Goal: Task Accomplishment & Management: Manage account settings

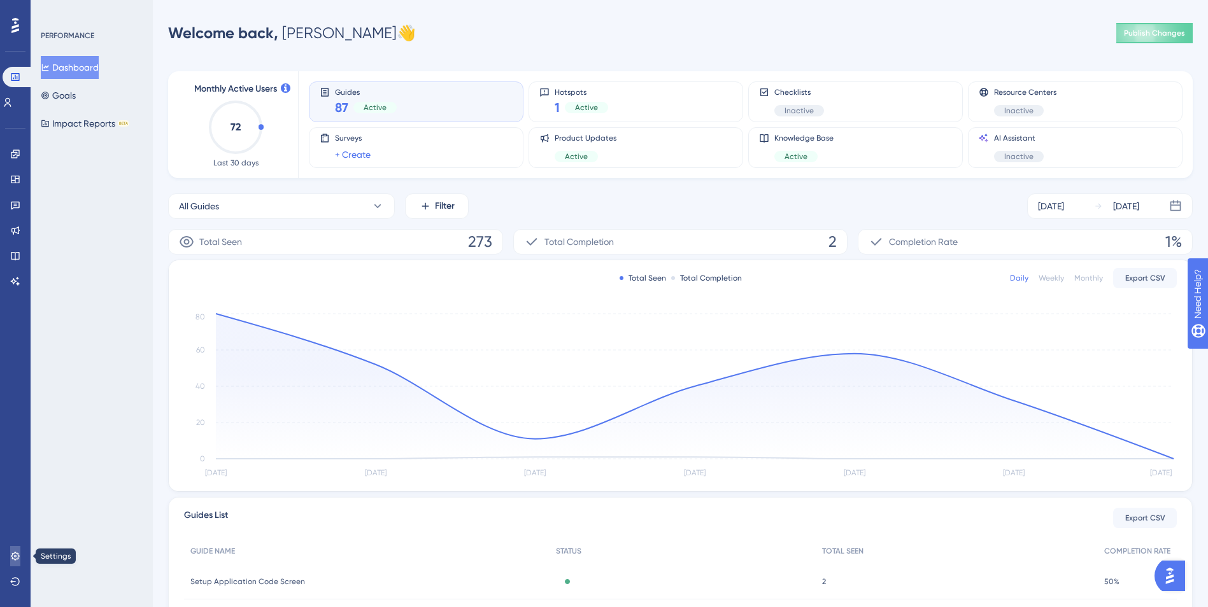
click at [12, 556] on icon at bounding box center [15, 556] width 8 height 8
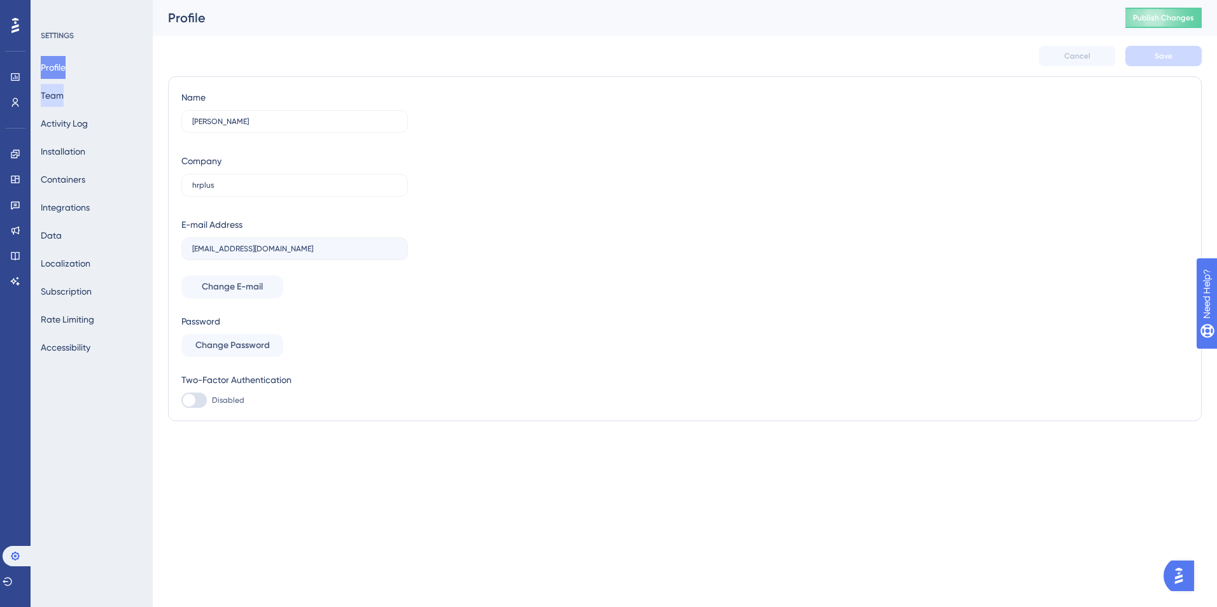
click at [64, 91] on button "Team" at bounding box center [52, 95] width 23 height 23
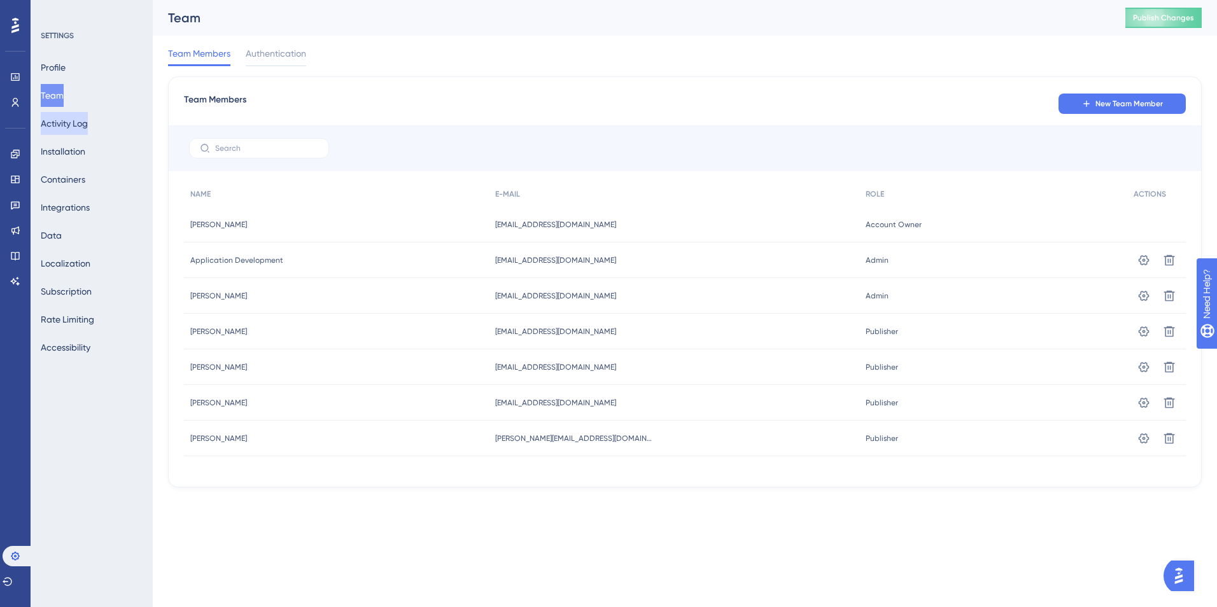
click at [76, 127] on div "✨ Save My Spot!✨" at bounding box center [609, 283] width 1217 height 607
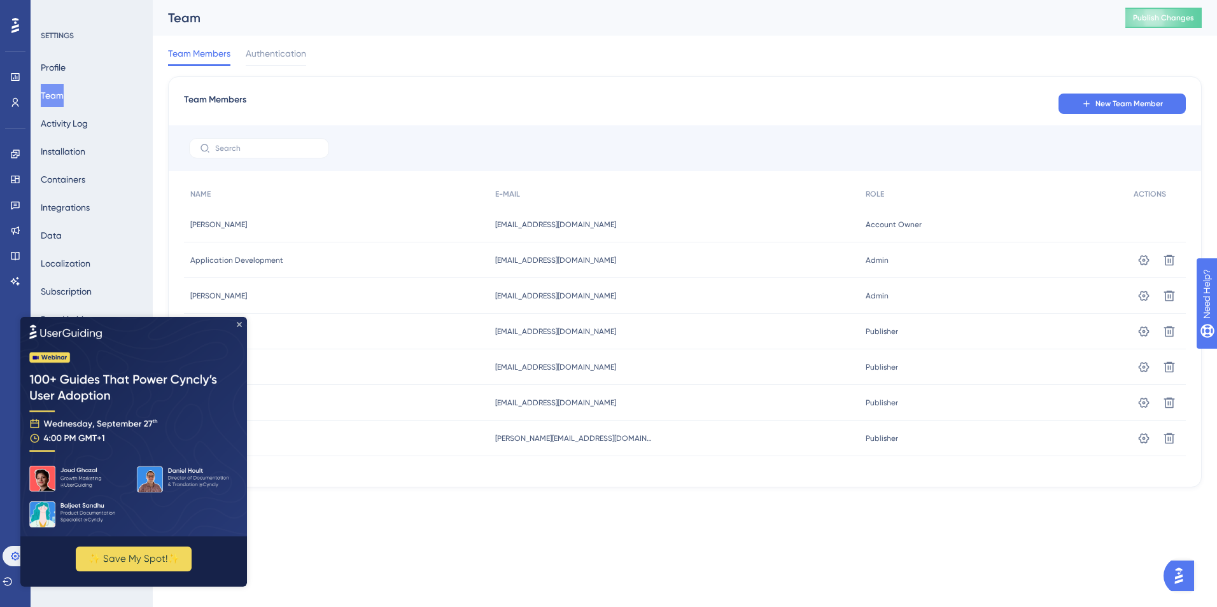
click at [239, 323] on icon "Close Preview" at bounding box center [239, 324] width 5 height 5
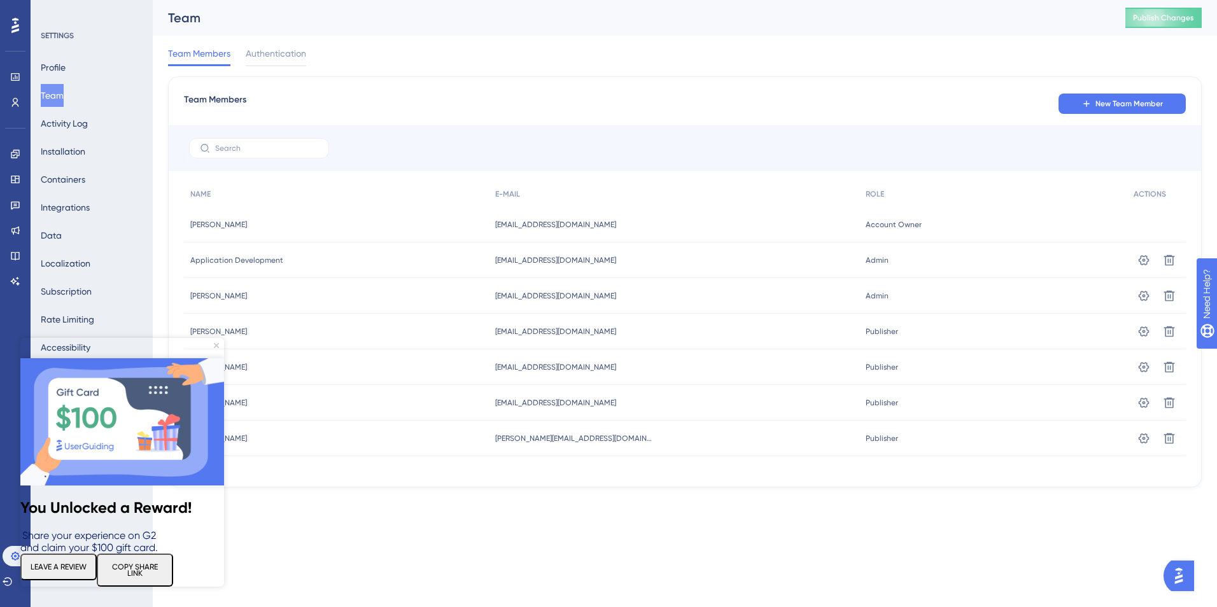
click at [220, 358] on img at bounding box center [122, 421] width 204 height 127
click at [215, 344] on icon "Close Preview" at bounding box center [216, 345] width 5 height 5
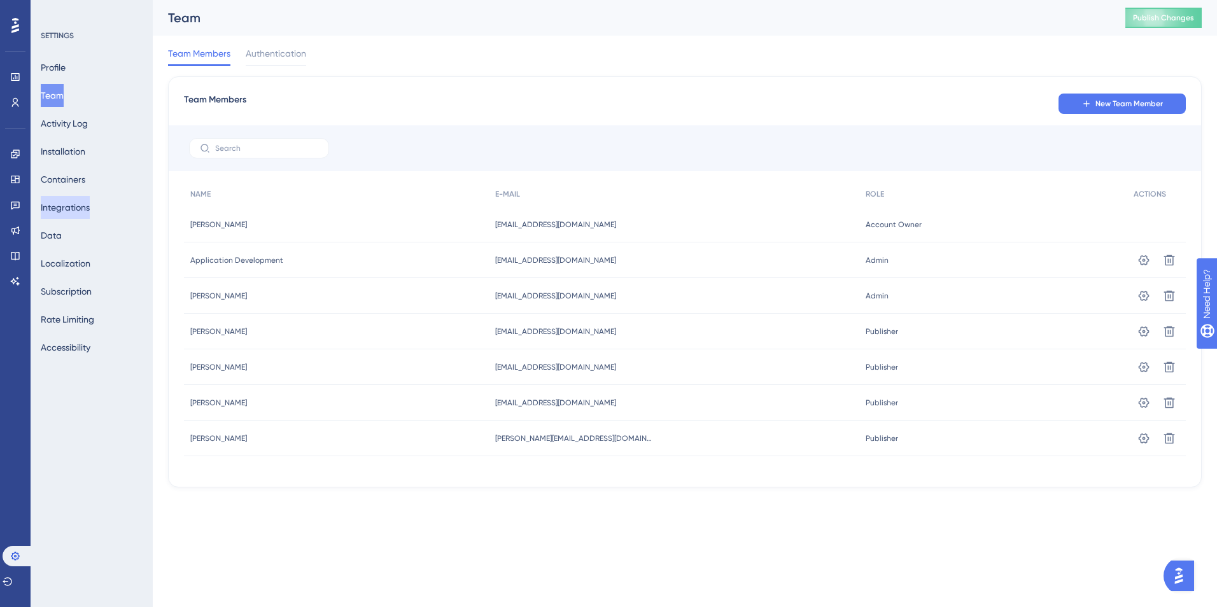
click at [78, 208] on button "Integrations" at bounding box center [65, 207] width 49 height 23
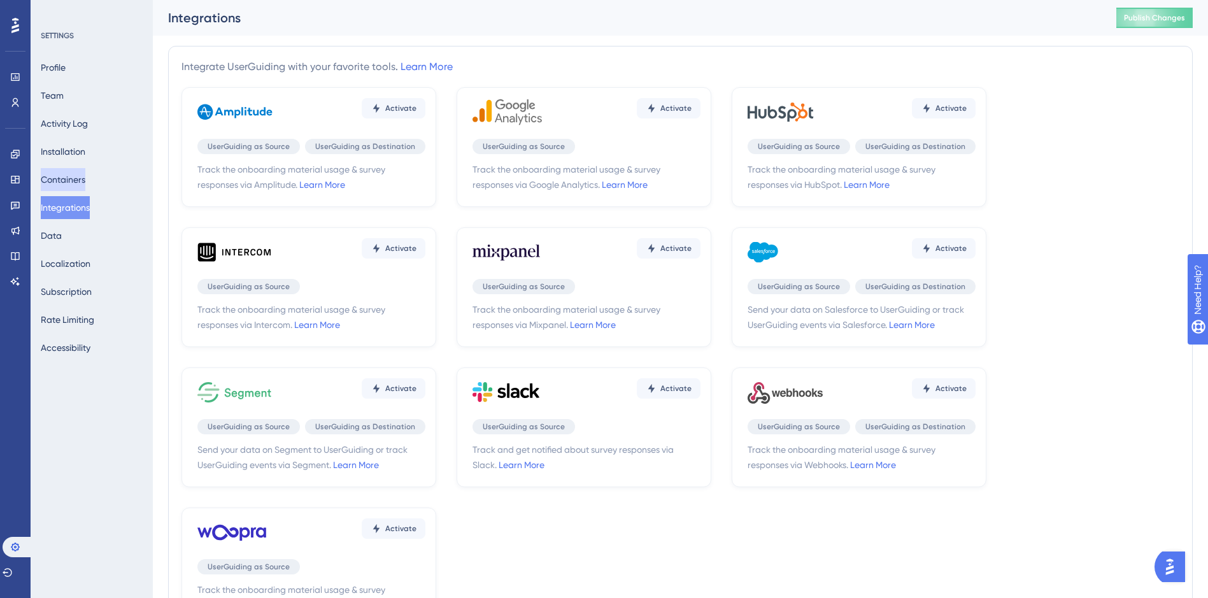
click at [83, 188] on button "Containers" at bounding box center [63, 179] width 45 height 23
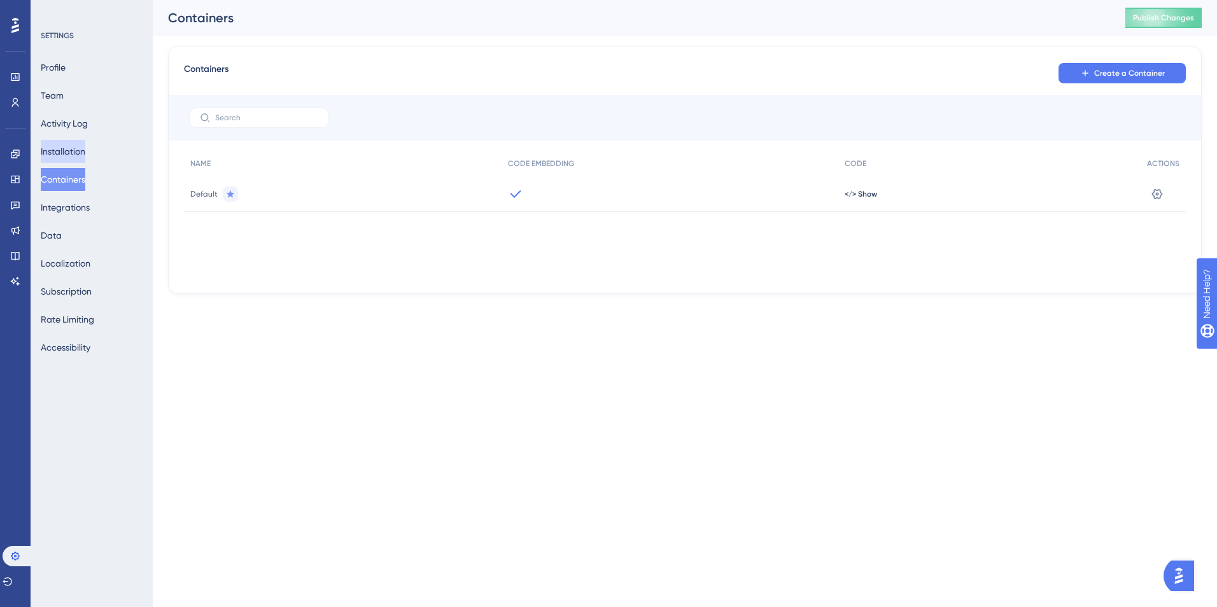
click at [83, 156] on button "Installation" at bounding box center [63, 151] width 45 height 23
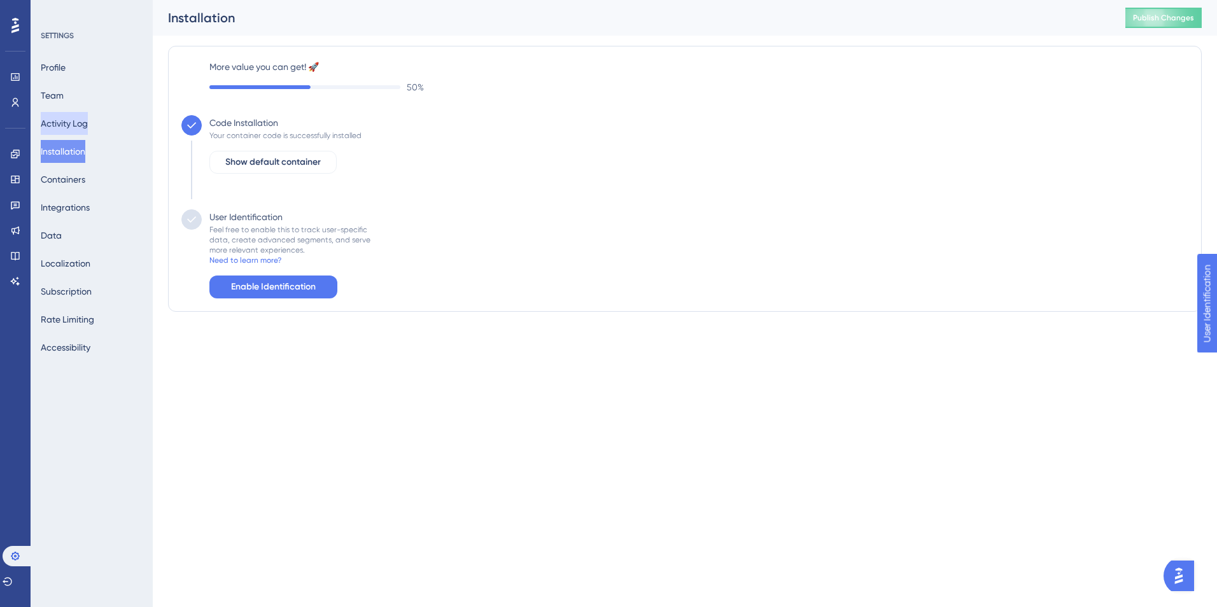
click at [82, 132] on button "Activity Log" at bounding box center [64, 123] width 47 height 23
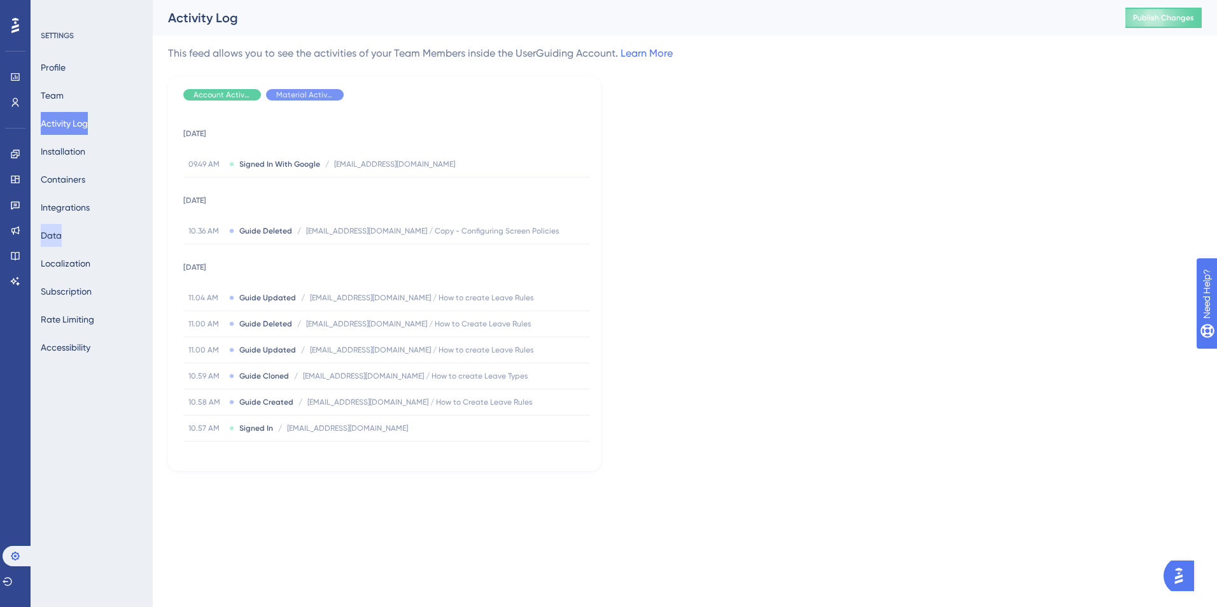
click at [62, 241] on button "Data" at bounding box center [51, 235] width 21 height 23
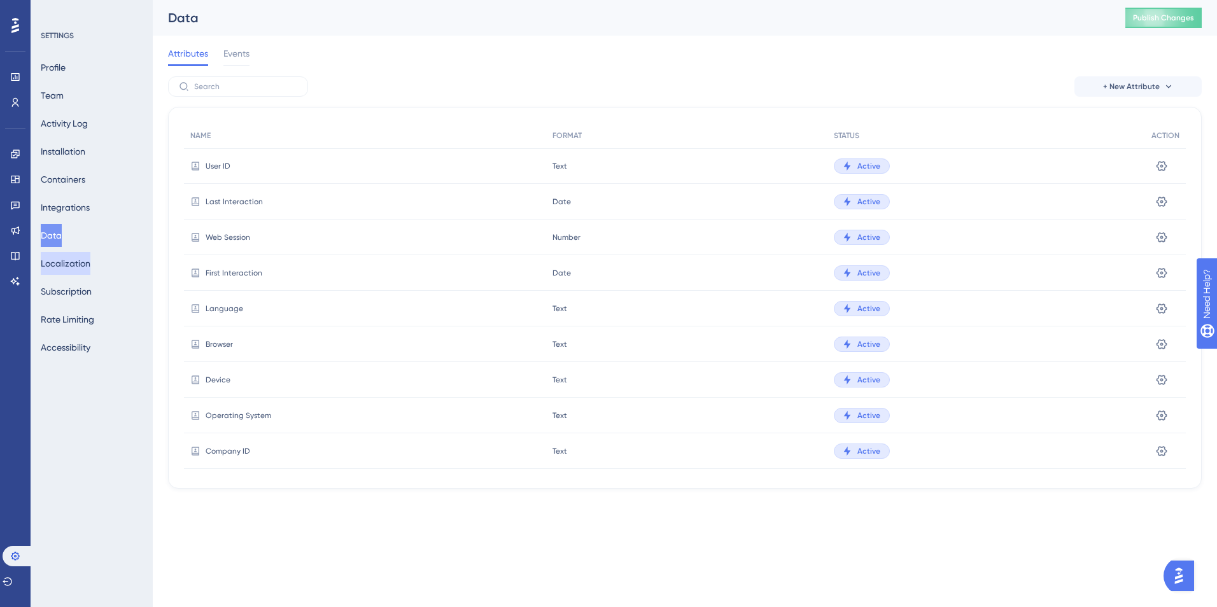
click at [76, 270] on button "Localization" at bounding box center [66, 263] width 50 height 23
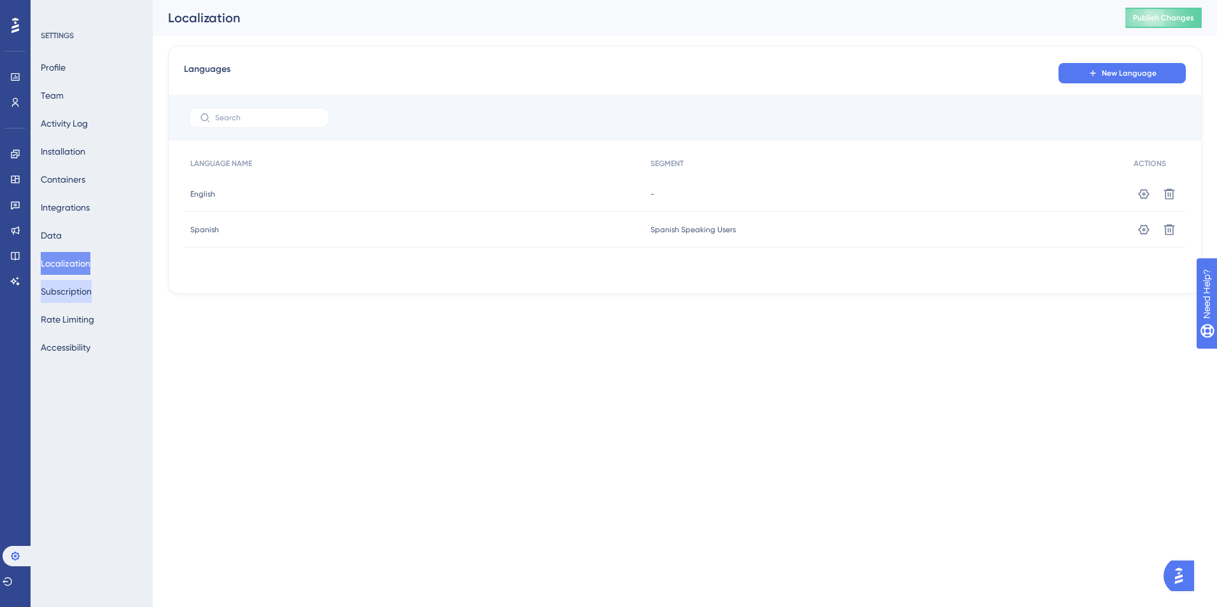
click at [90, 297] on button "Subscription" at bounding box center [66, 291] width 51 height 23
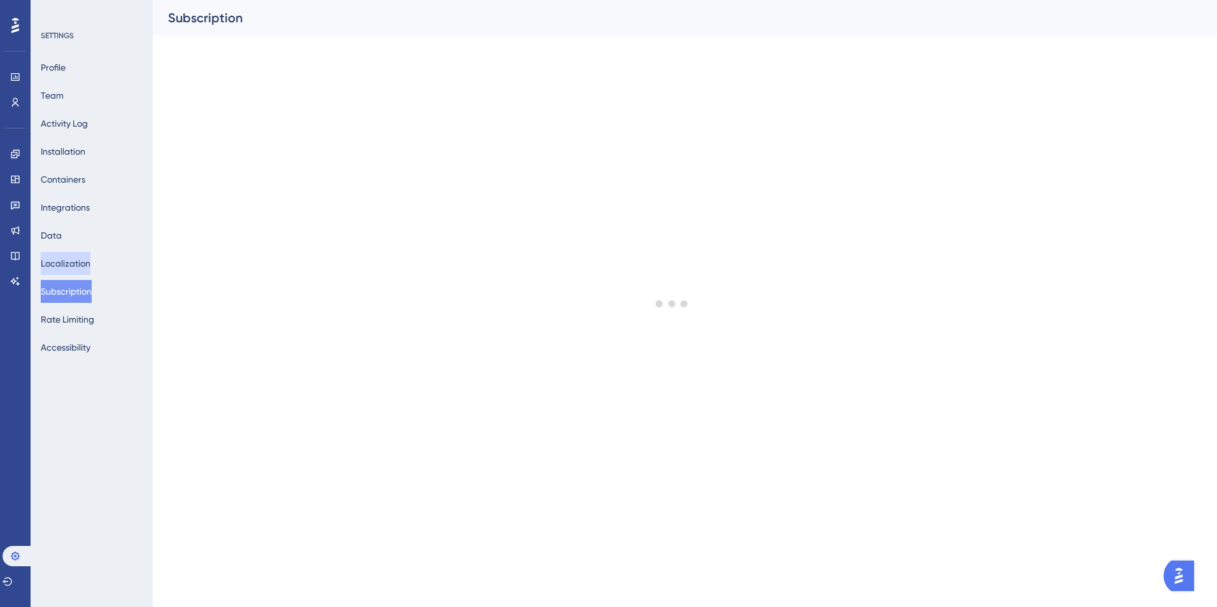
click at [90, 270] on button "Localization" at bounding box center [66, 263] width 50 height 23
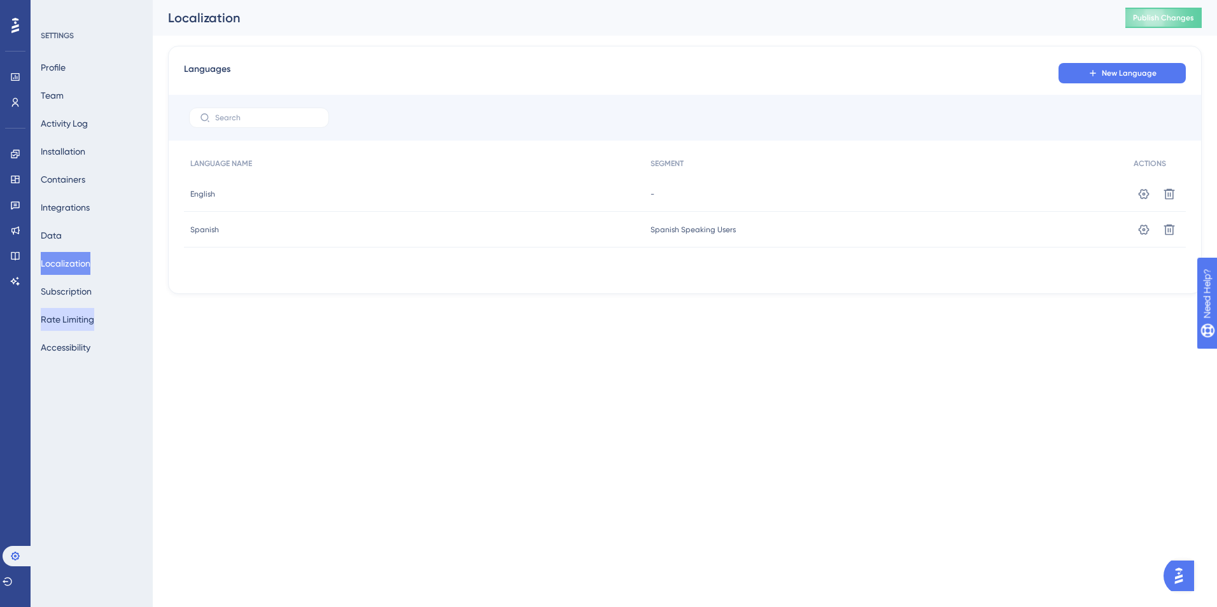
click at [83, 324] on button "Rate Limiting" at bounding box center [67, 319] width 53 height 23
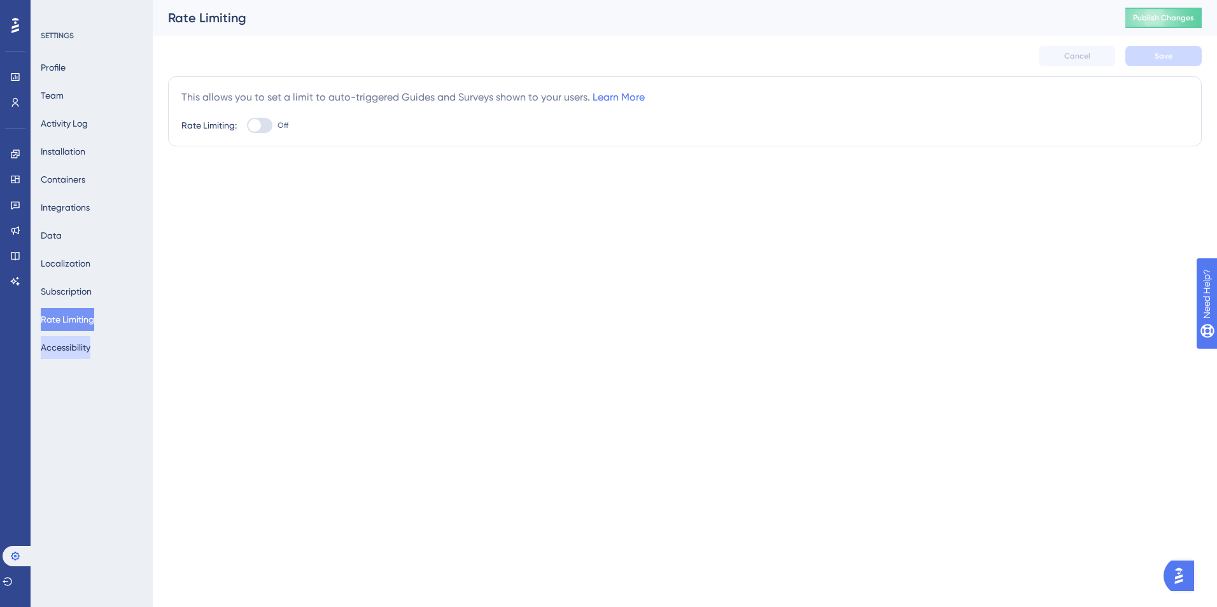
click at [82, 353] on button "Accessibility" at bounding box center [66, 347] width 50 height 23
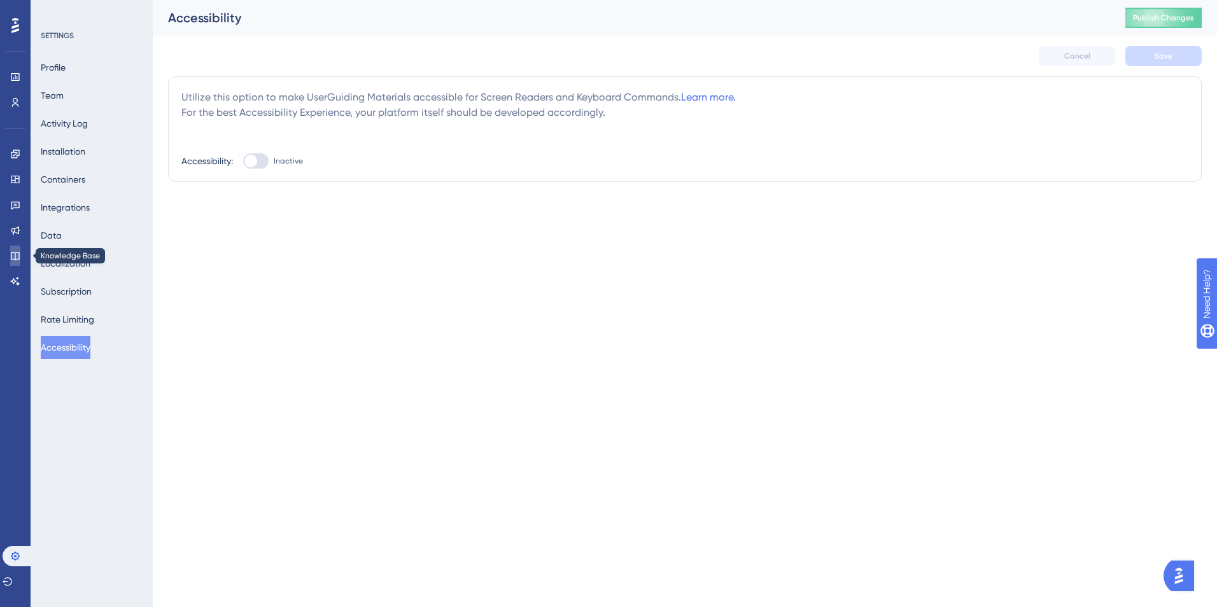
click at [13, 256] on icon at bounding box center [15, 256] width 10 height 10
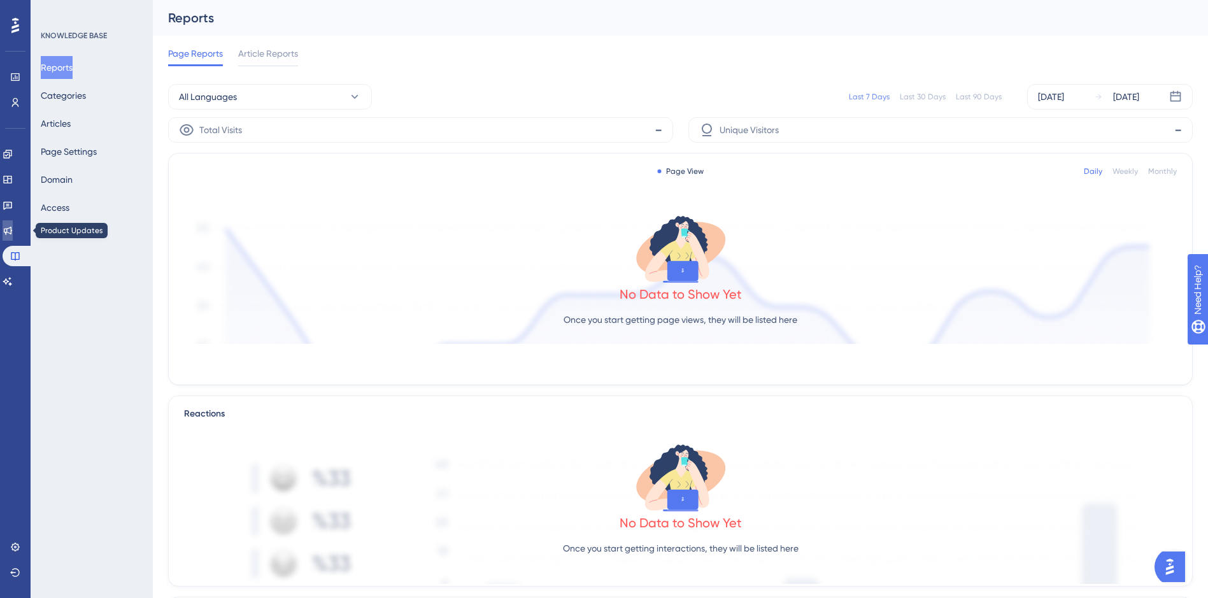
click at [13, 224] on link at bounding box center [8, 230] width 10 height 20
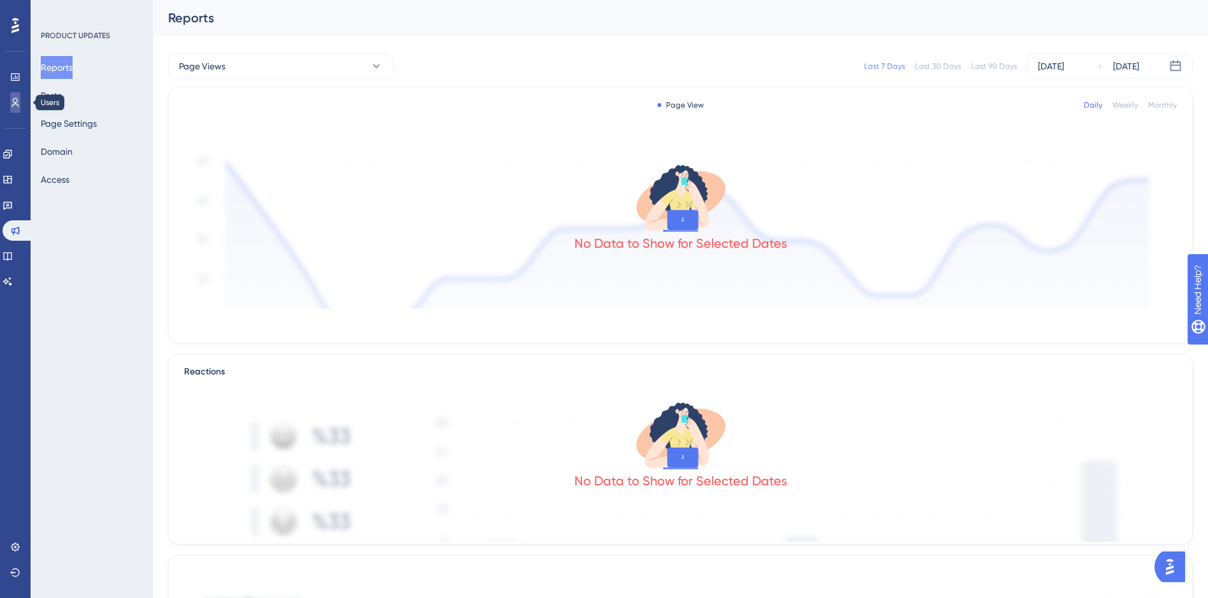
click at [18, 104] on icon at bounding box center [15, 102] width 10 height 10
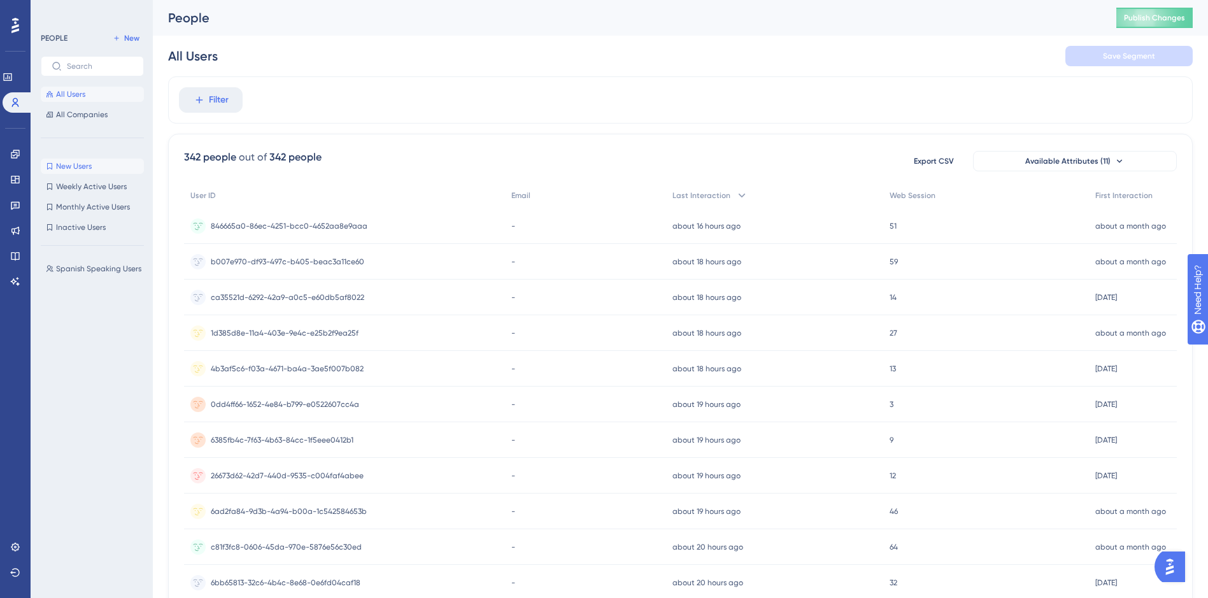
click at [96, 163] on button "New Users New Users" at bounding box center [92, 166] width 103 height 15
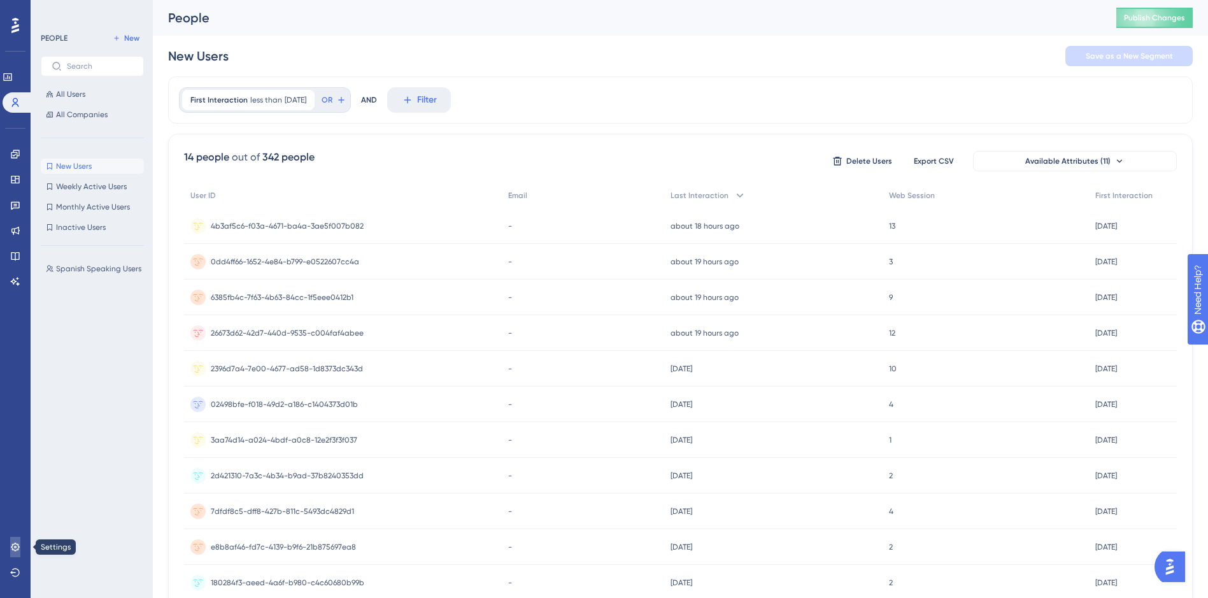
click at [16, 545] on icon at bounding box center [15, 547] width 10 height 10
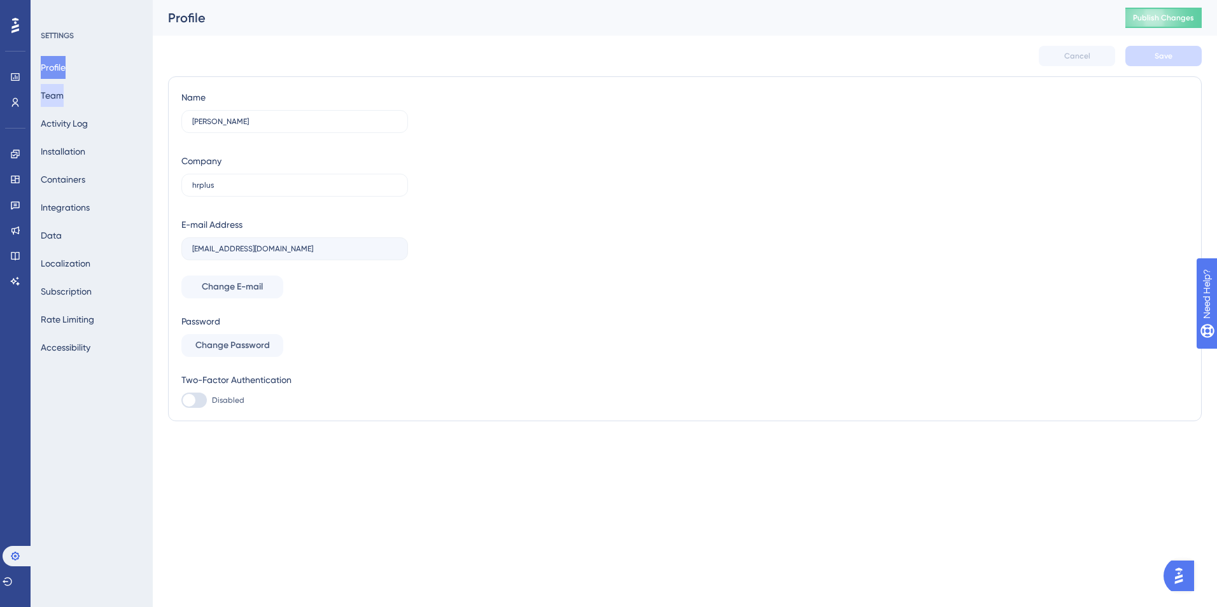
click at [62, 94] on button "Team" at bounding box center [52, 95] width 23 height 23
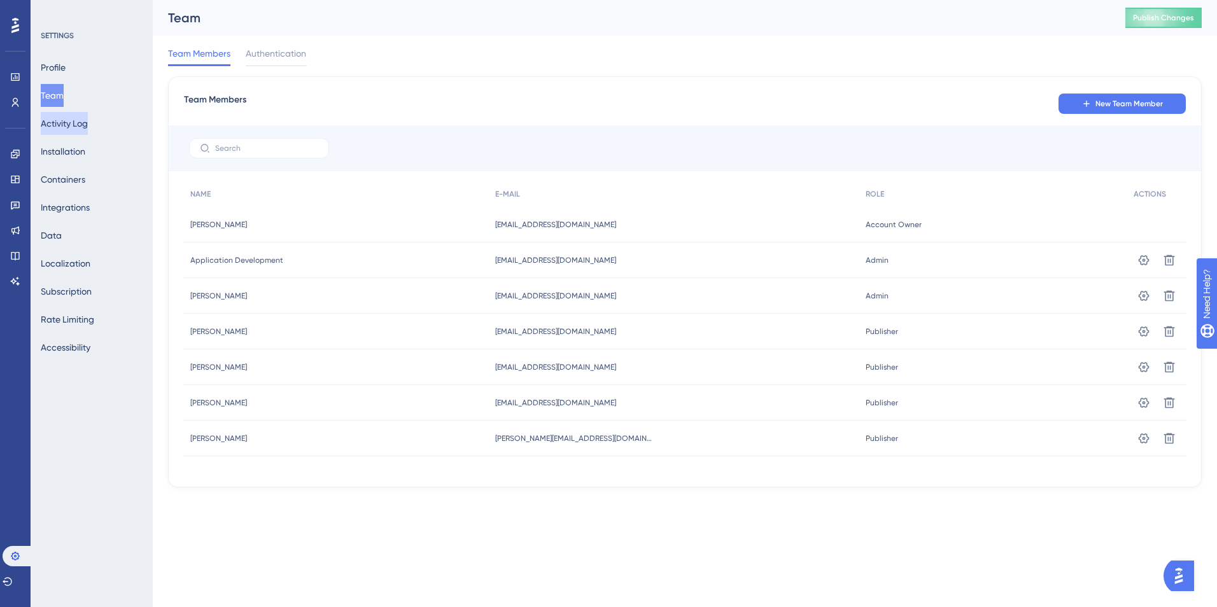
click at [80, 126] on button "Activity Log" at bounding box center [64, 123] width 47 height 23
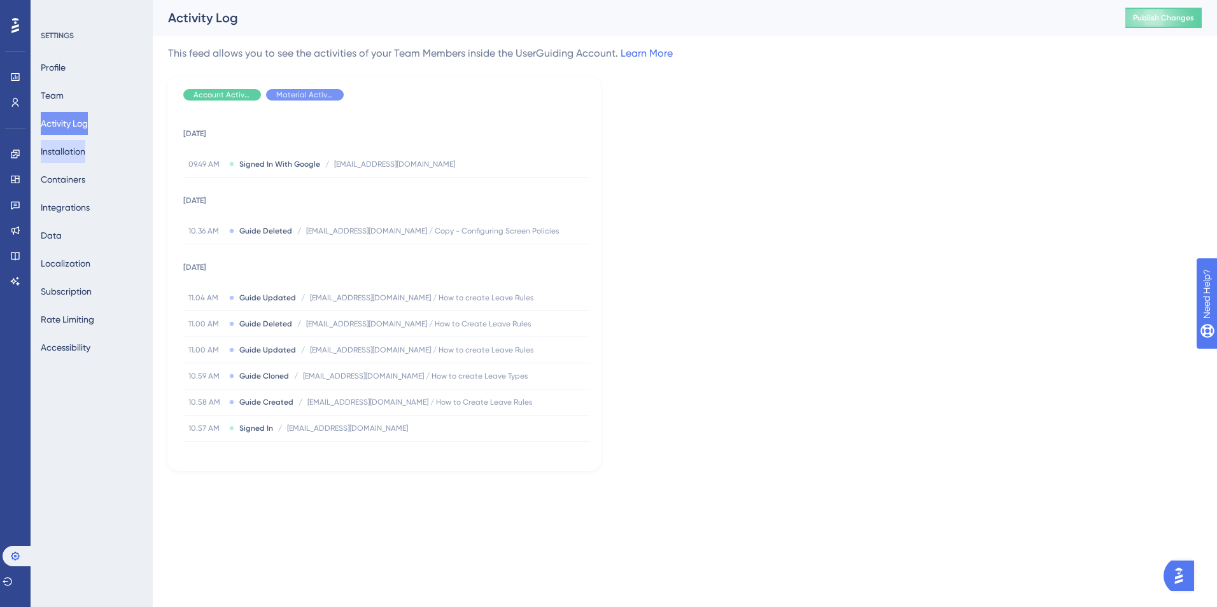
click at [85, 150] on button "Installation" at bounding box center [63, 151] width 45 height 23
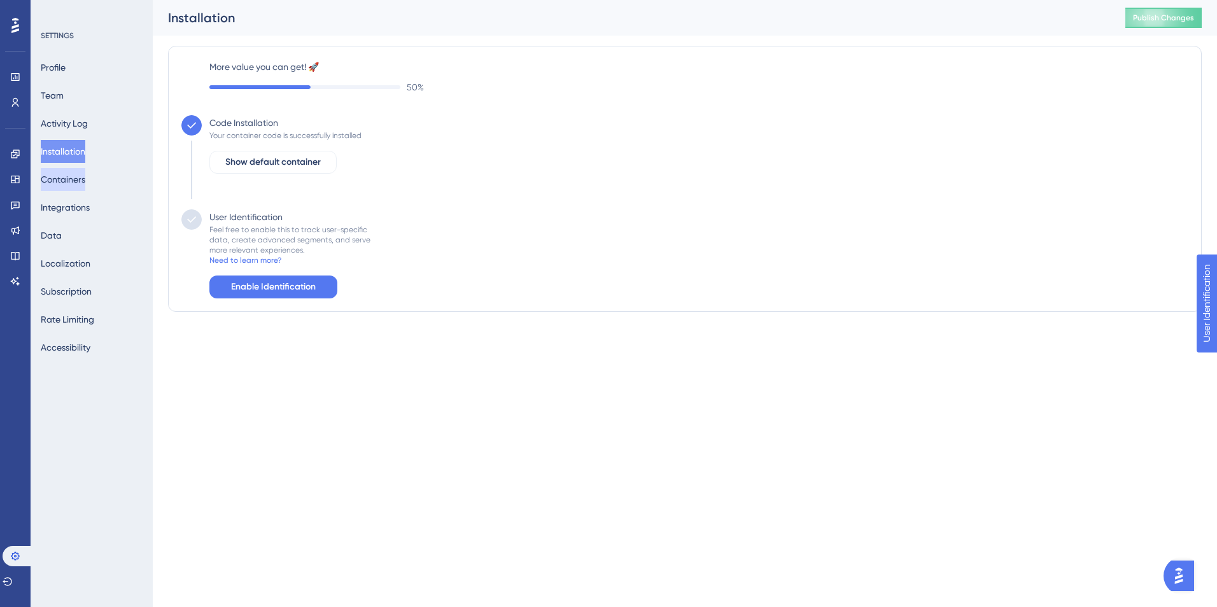
click at [82, 174] on button "Containers" at bounding box center [63, 179] width 45 height 23
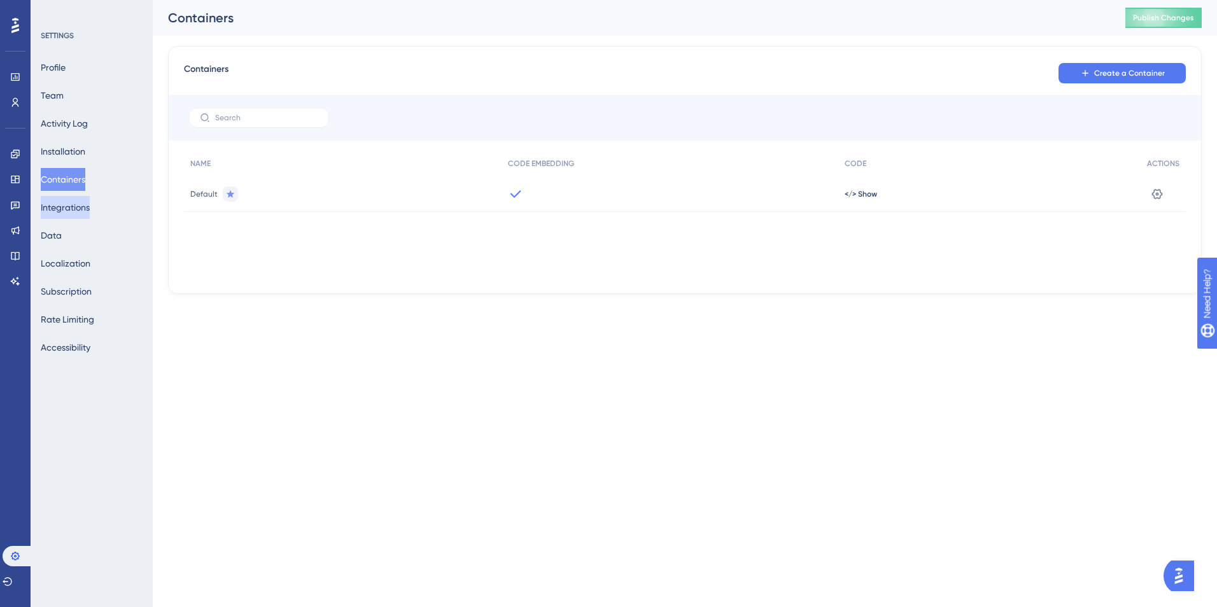
click at [82, 205] on button "Integrations" at bounding box center [65, 207] width 49 height 23
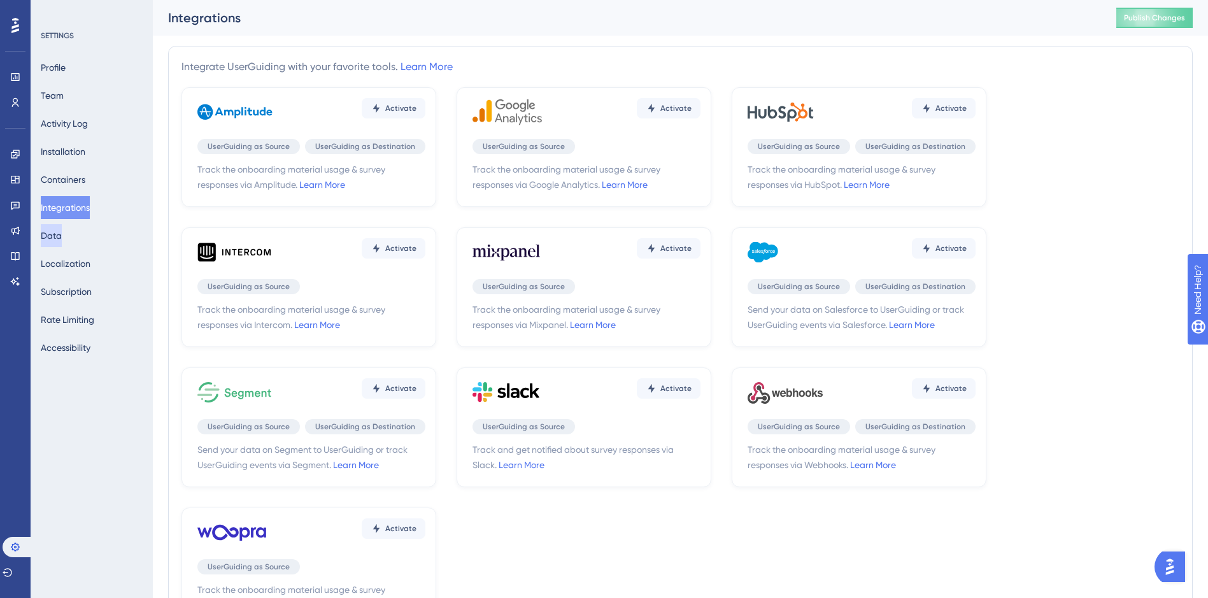
click at [62, 231] on button "Data" at bounding box center [51, 235] width 21 height 23
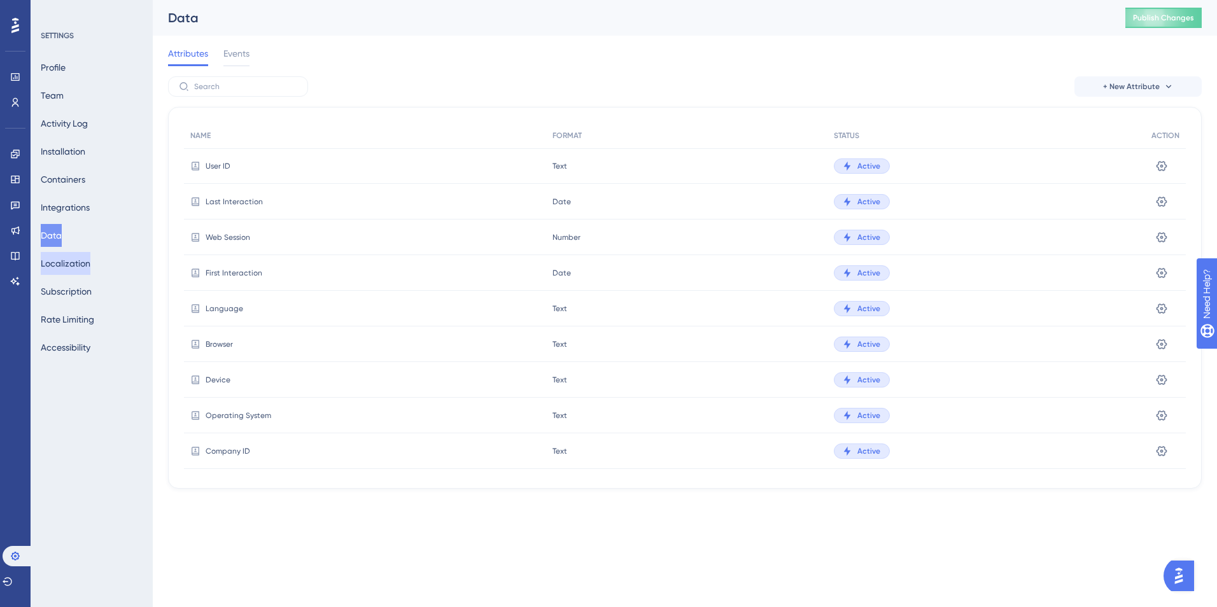
click at [78, 259] on button "Localization" at bounding box center [66, 263] width 50 height 23
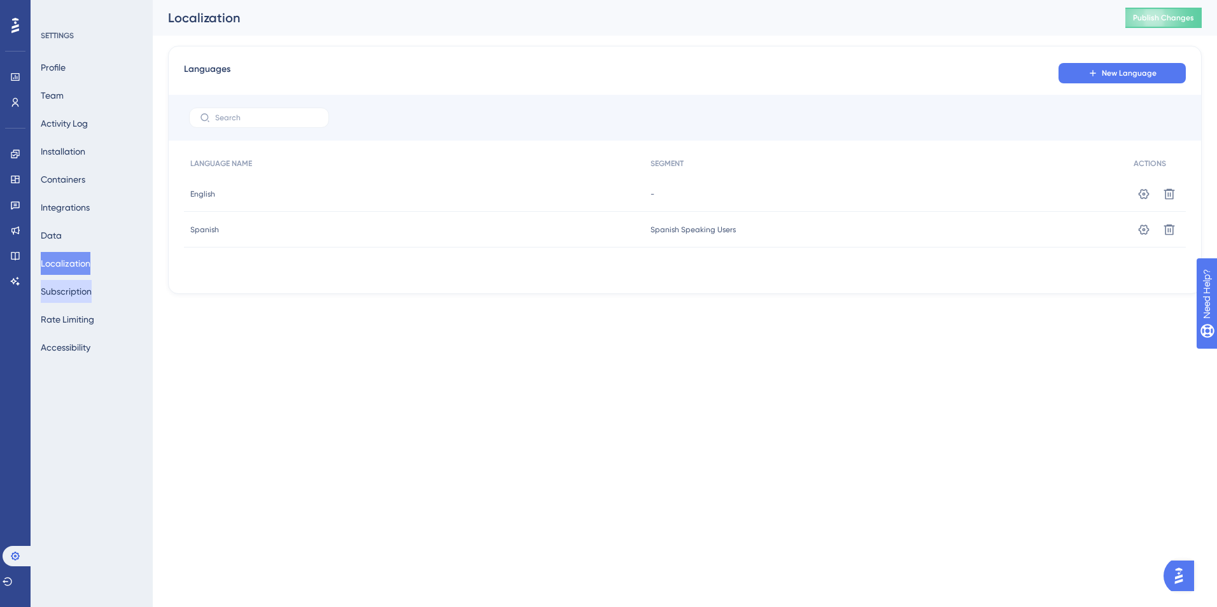
click at [88, 294] on button "Subscription" at bounding box center [66, 291] width 51 height 23
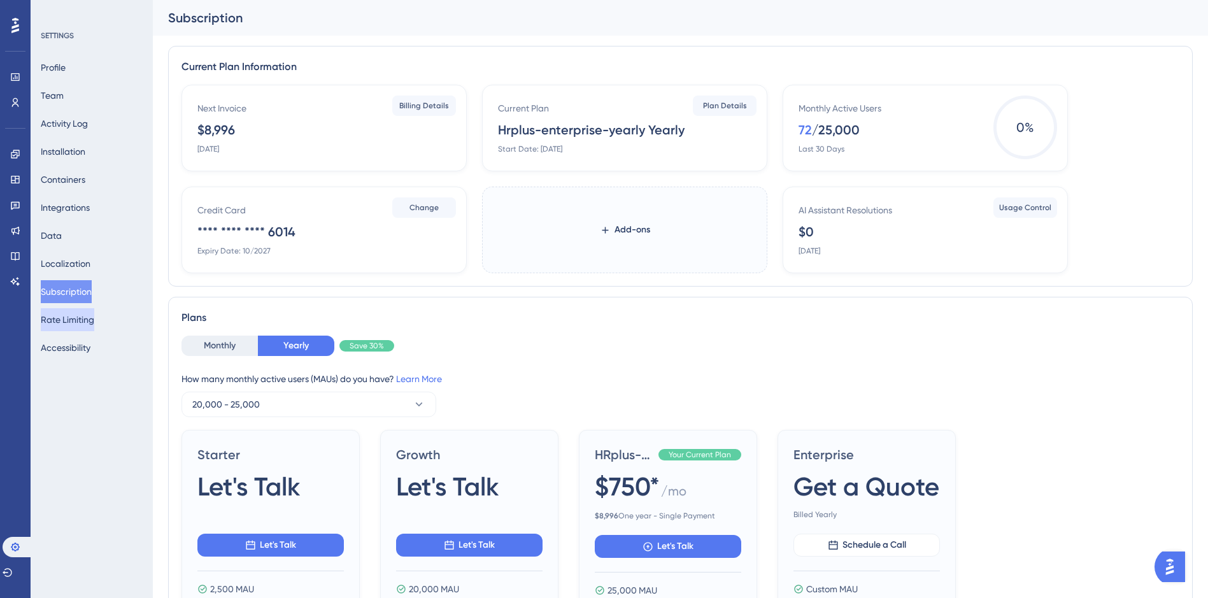
click at [90, 321] on button "Rate Limiting" at bounding box center [67, 319] width 53 height 23
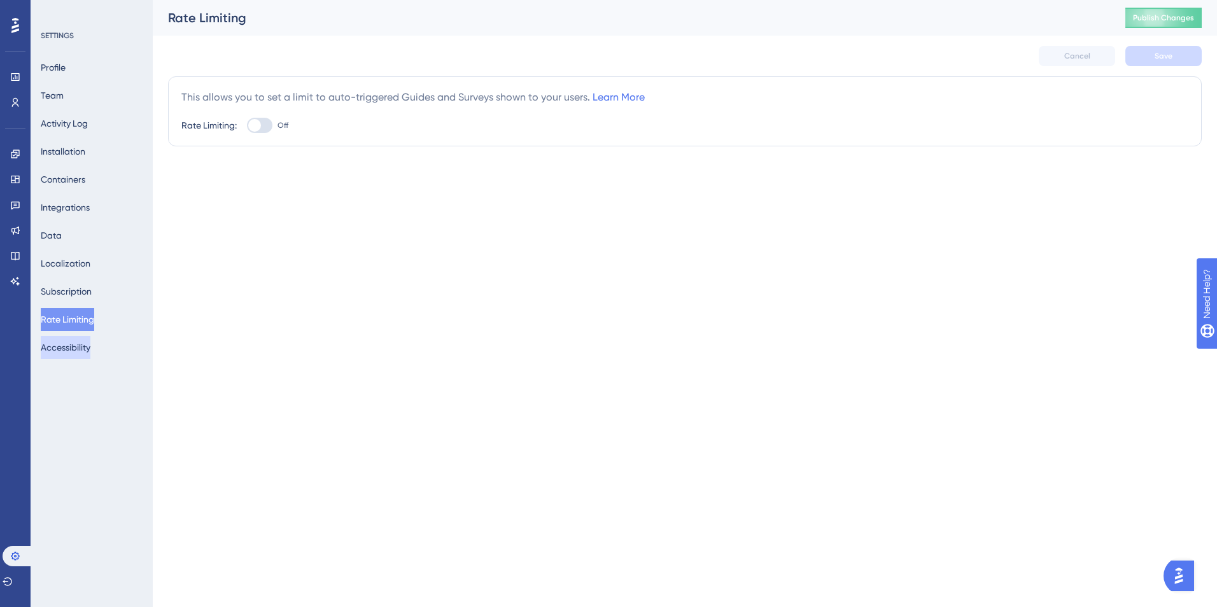
click at [90, 351] on button "Accessibility" at bounding box center [66, 347] width 50 height 23
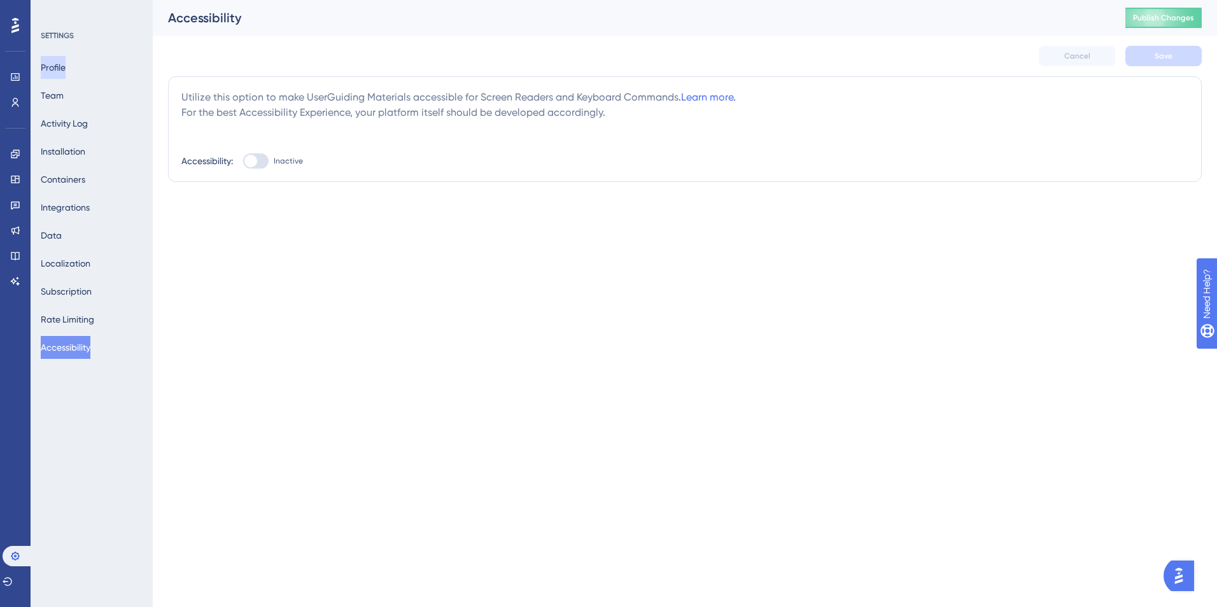
click at [66, 61] on button "Profile" at bounding box center [53, 67] width 25 height 23
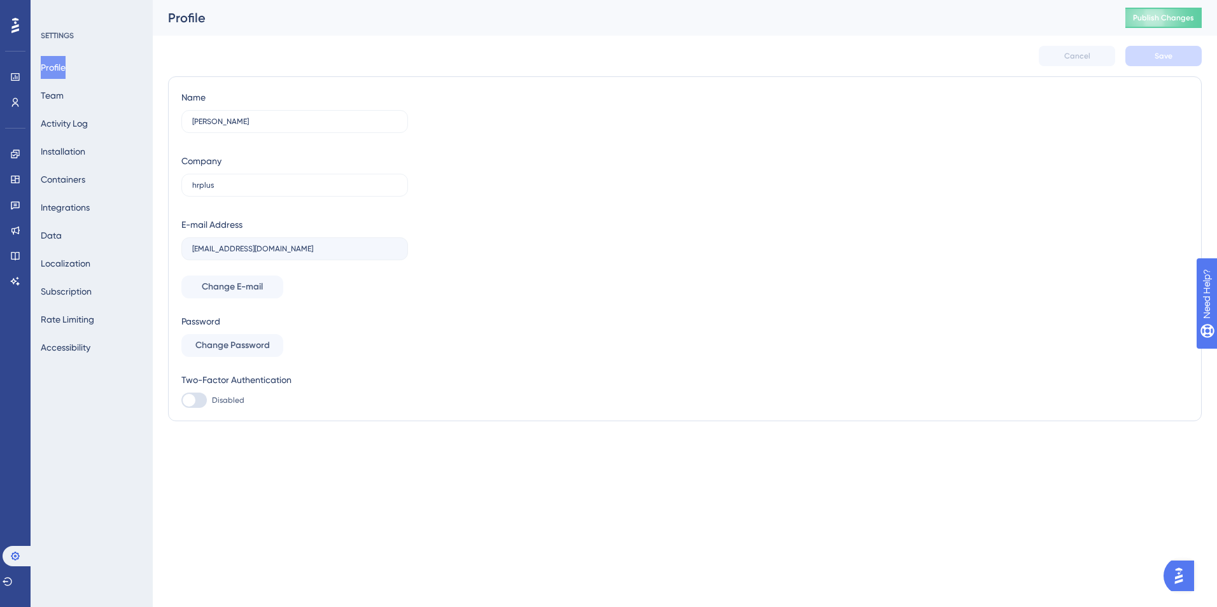
click at [13, 19] on icon at bounding box center [15, 25] width 8 height 15
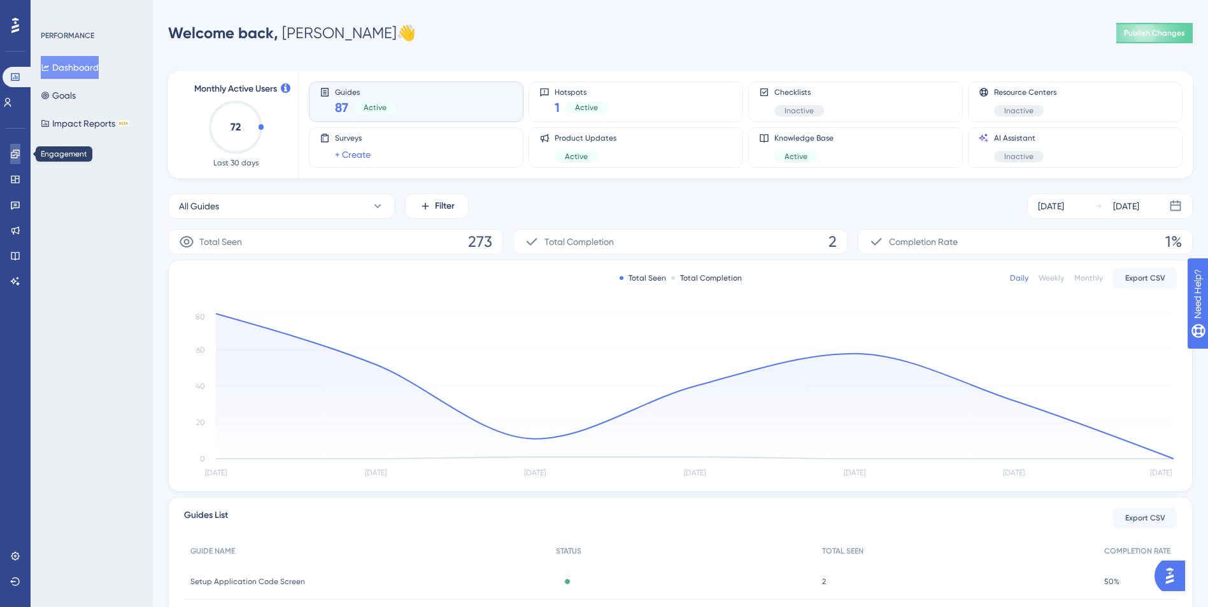
click at [12, 155] on icon at bounding box center [15, 154] width 10 height 10
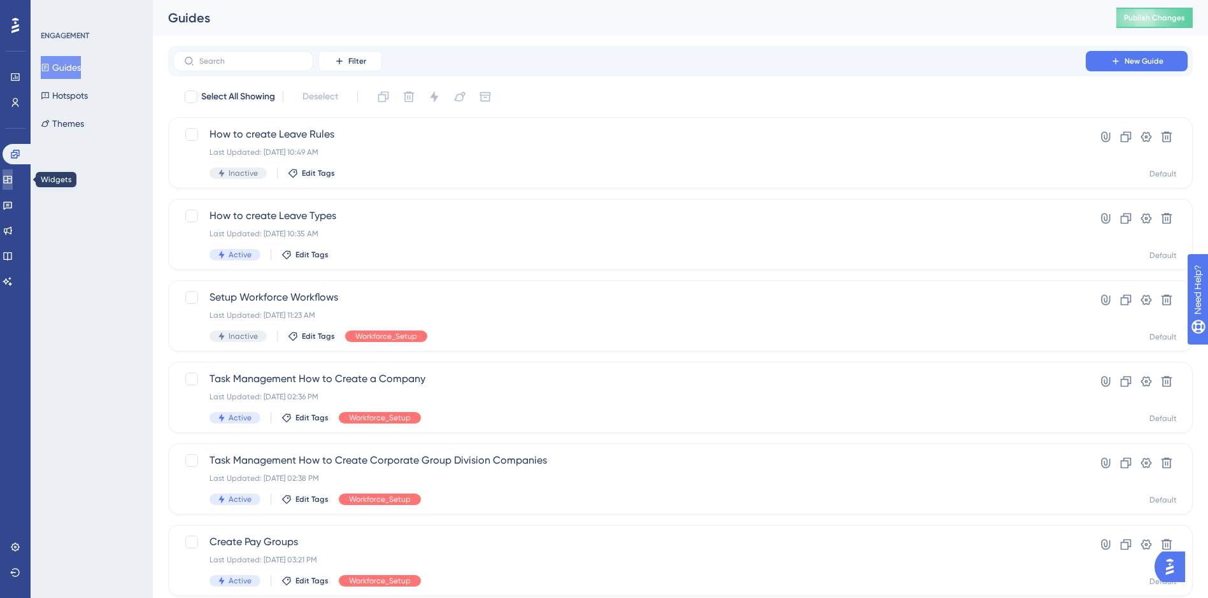
click at [12, 179] on icon at bounding box center [8, 179] width 10 height 10
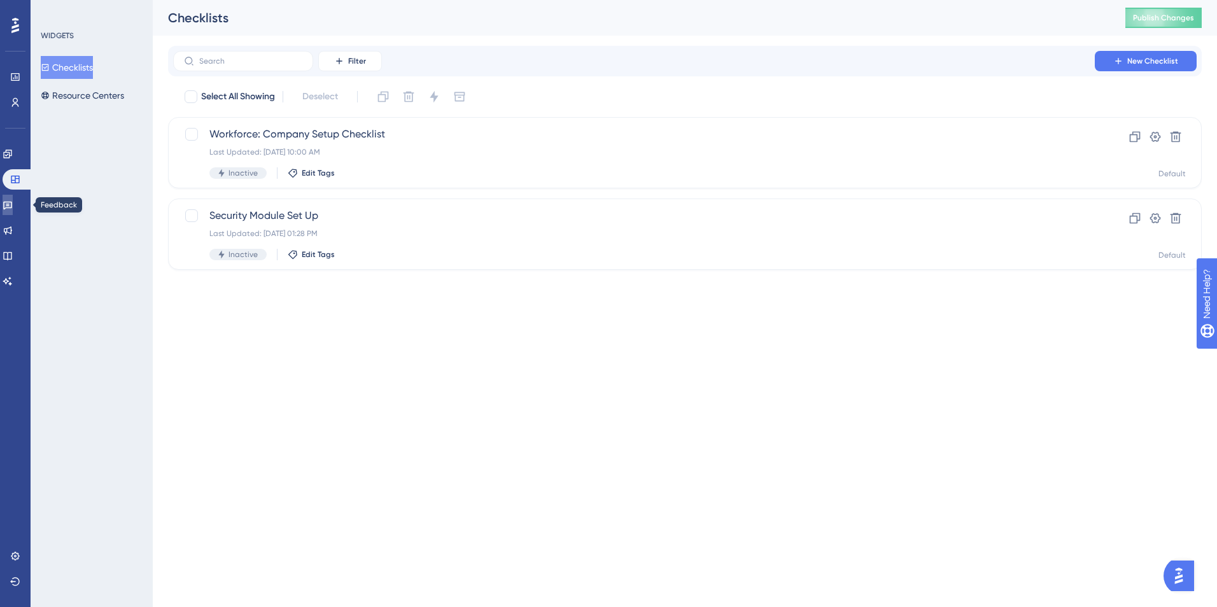
click at [13, 205] on icon at bounding box center [8, 205] width 10 height 10
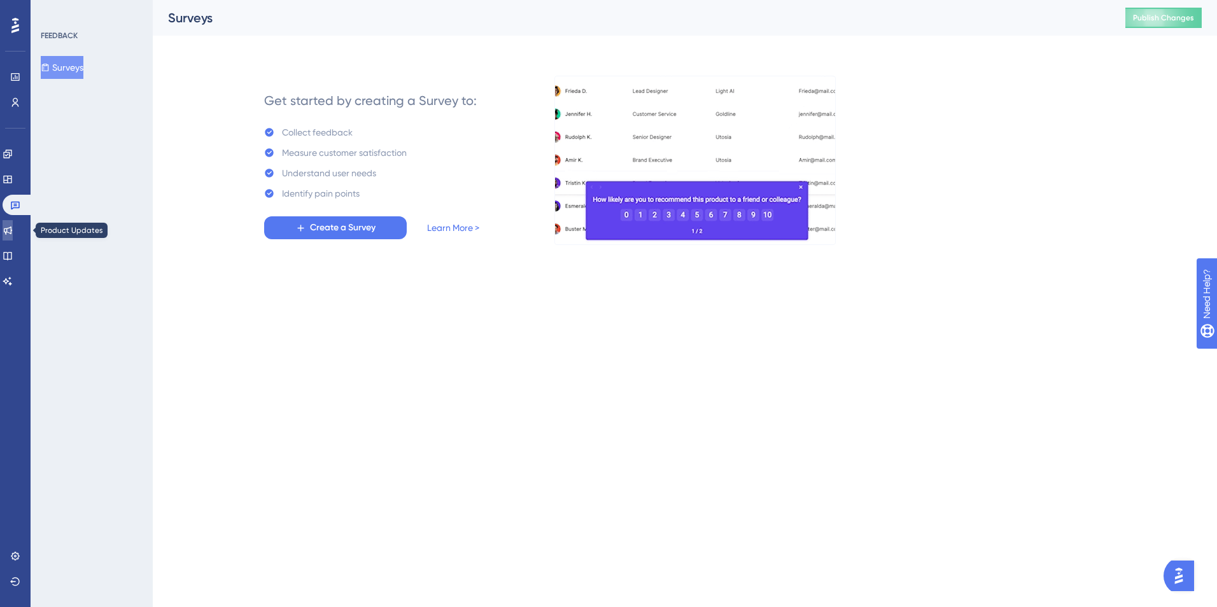
click at [13, 225] on link at bounding box center [8, 230] width 10 height 20
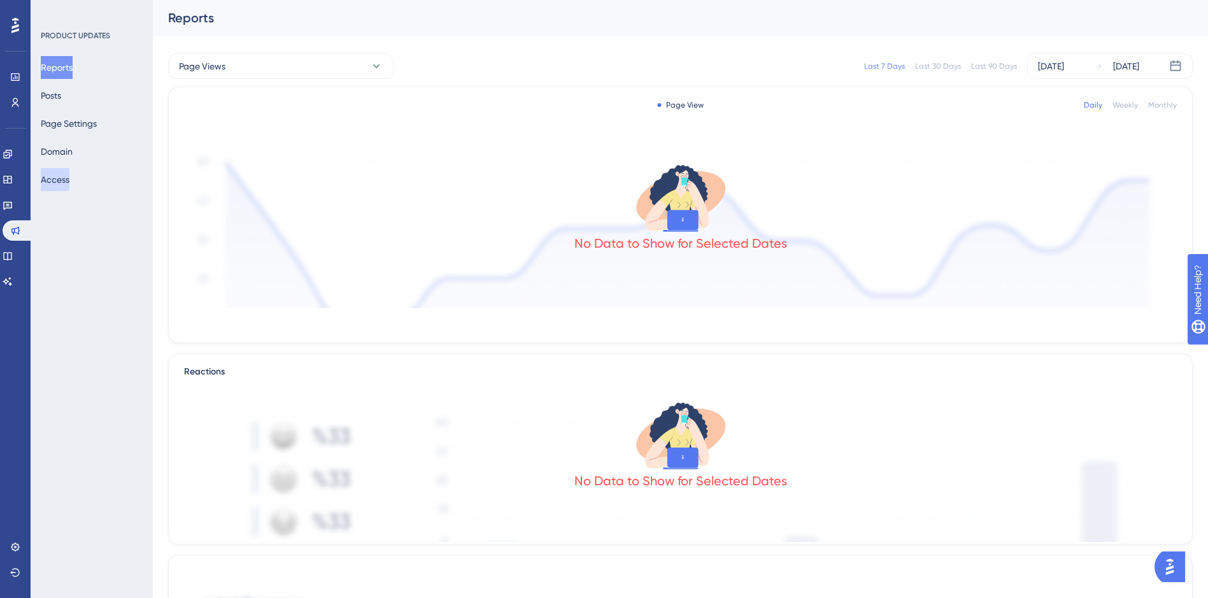
click at [65, 179] on button "Access" at bounding box center [55, 179] width 29 height 23
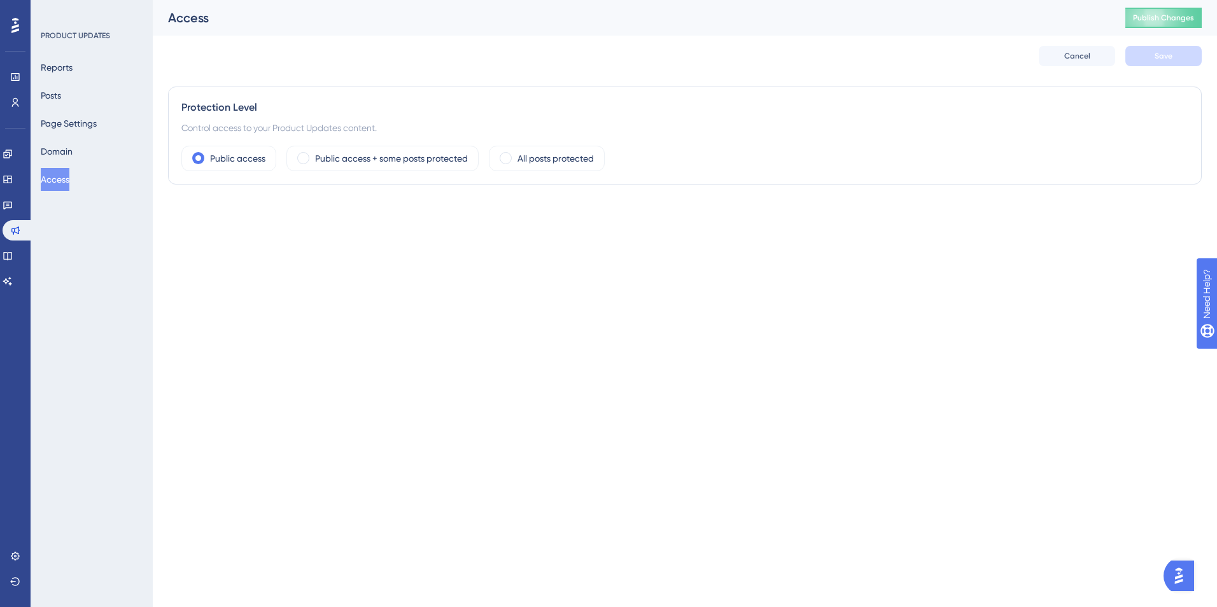
click at [78, 97] on div "Reports Posts Page Settings Domain Access" at bounding box center [92, 123] width 103 height 135
click at [59, 96] on button "Posts" at bounding box center [51, 95] width 20 height 23
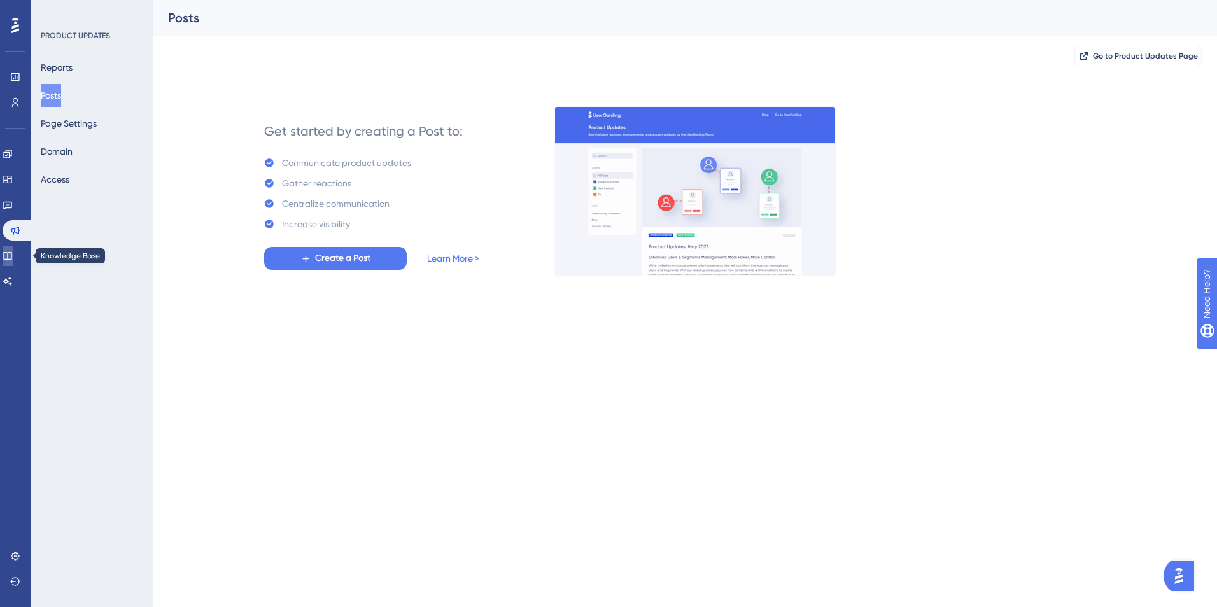
click at [9, 253] on link at bounding box center [8, 256] width 10 height 20
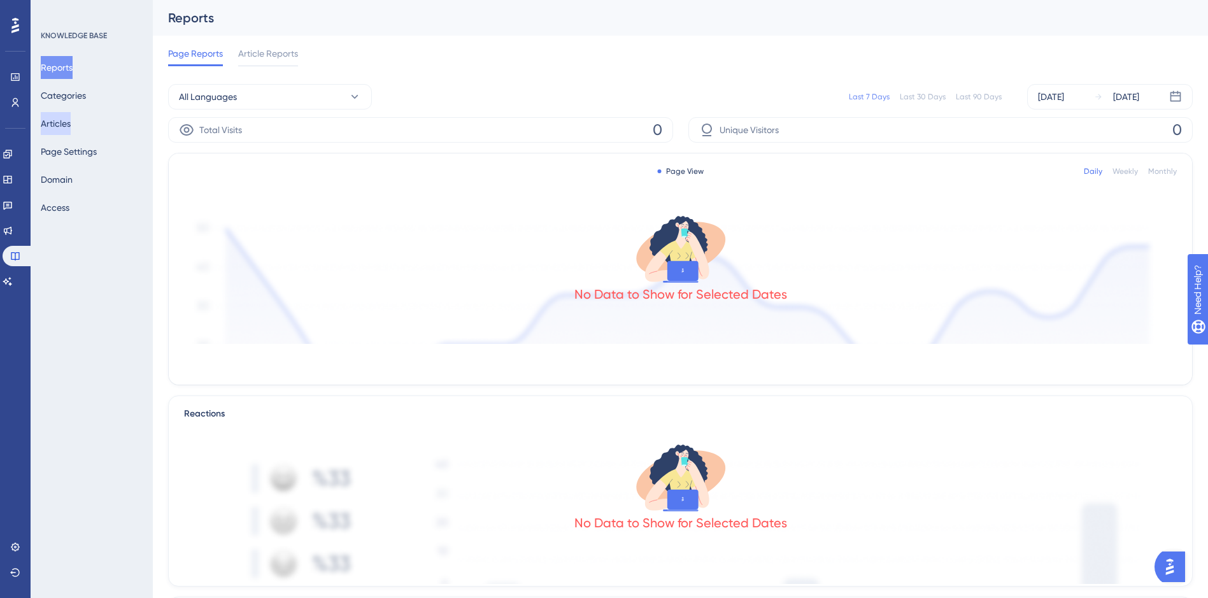
click at [71, 132] on button "Articles" at bounding box center [56, 123] width 30 height 23
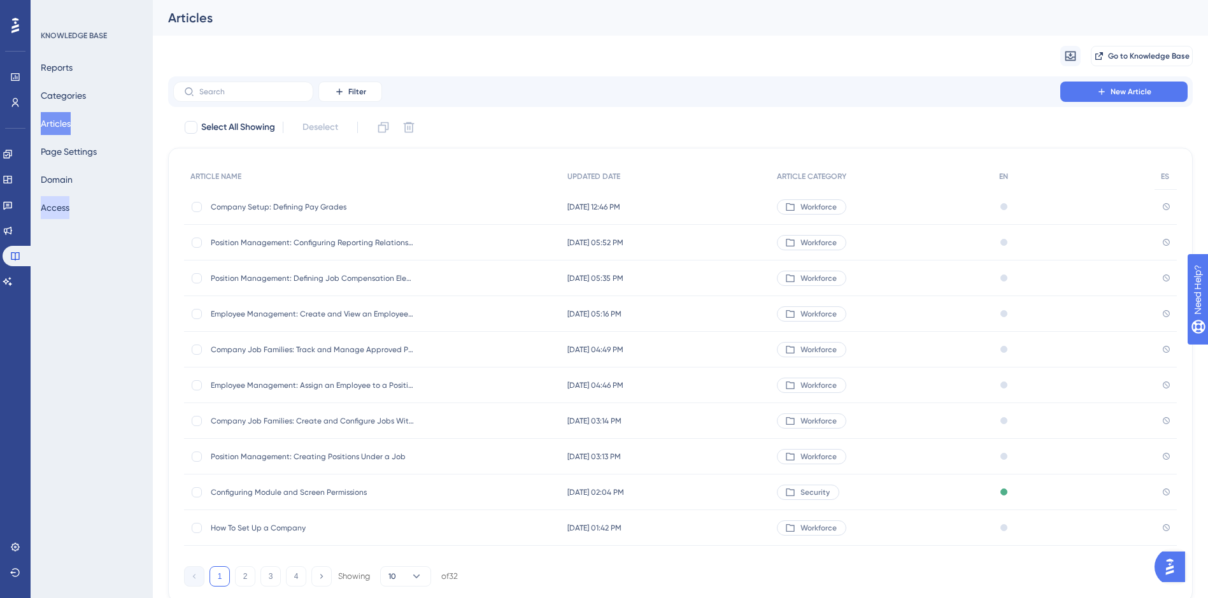
click at [69, 208] on button "Access" at bounding box center [55, 207] width 29 height 23
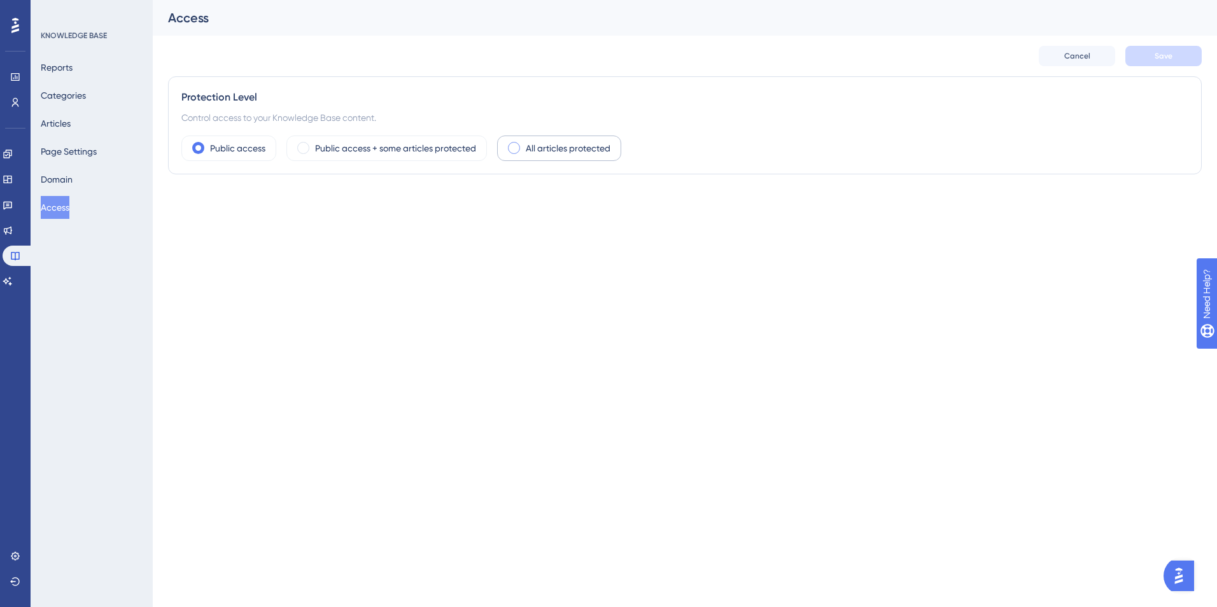
click at [542, 150] on label "All articles protected" at bounding box center [568, 148] width 85 height 15
click at [194, 199] on div at bounding box center [193, 204] width 25 height 15
click at [181, 204] on input "User Identity Verification" at bounding box center [181, 204] width 1 height 1
checkbox input "false"
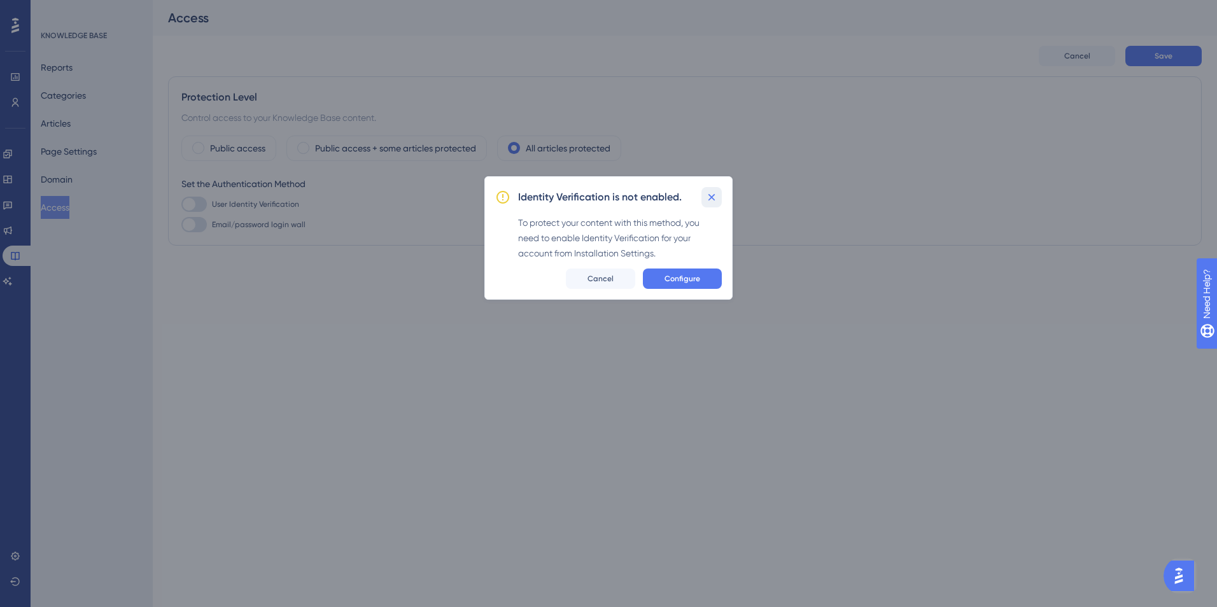
click at [710, 193] on icon at bounding box center [712, 197] width 13 height 13
